Goal: Transaction & Acquisition: Download file/media

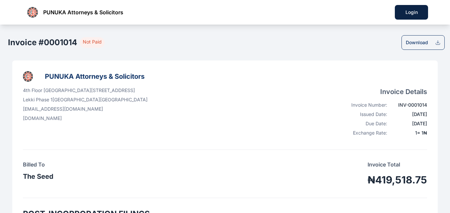
click at [416, 47] on div "Download" at bounding box center [423, 42] width 43 height 15
click at [426, 45] on div "Download" at bounding box center [417, 42] width 22 height 7
click at [428, 42] on div "Download" at bounding box center [423, 42] width 43 height 15
